Goal: Information Seeking & Learning: Learn about a topic

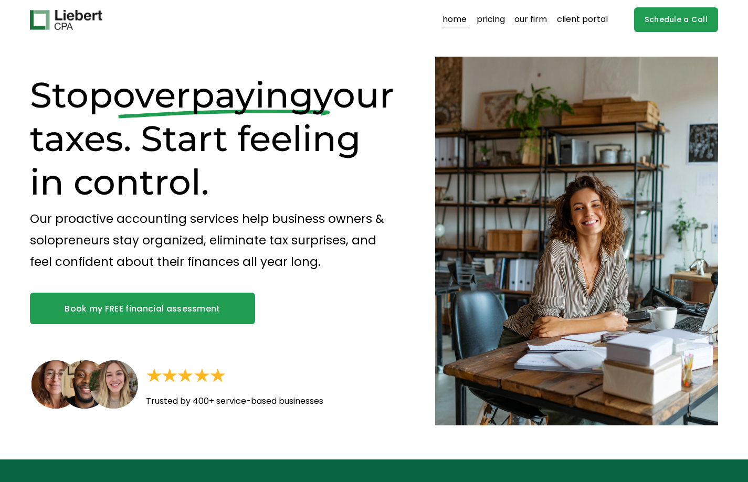
click at [193, 312] on link "Book my FREE financial assessment" at bounding box center [142, 308] width 225 height 31
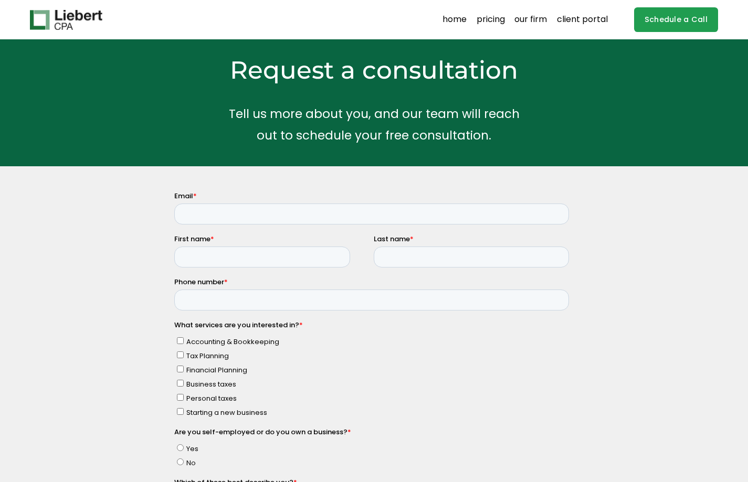
click at [500, 22] on link "pricing" at bounding box center [490, 20] width 28 height 17
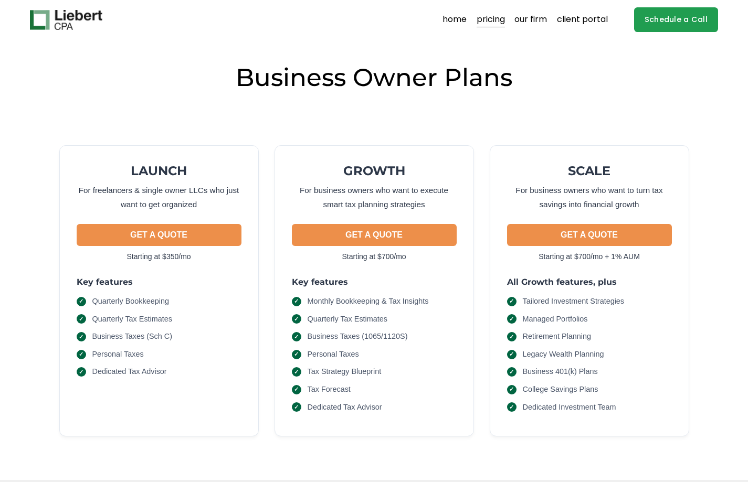
click at [531, 17] on link "our firm" at bounding box center [530, 20] width 33 height 17
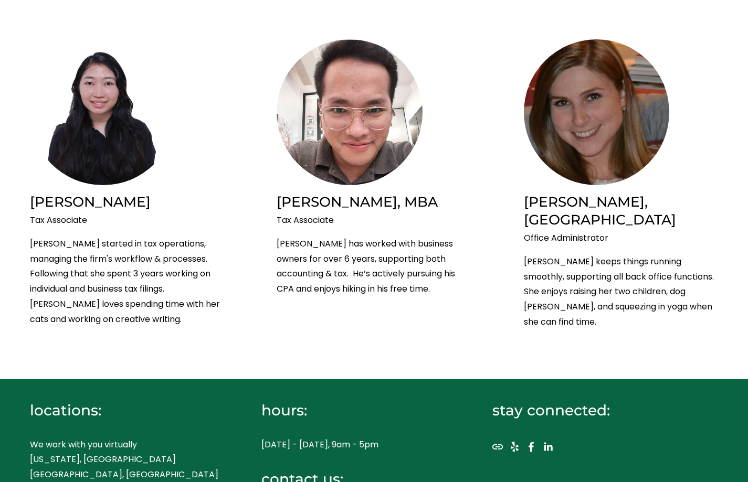
scroll to position [1719, 0]
